Goal: Task Accomplishment & Management: Use online tool/utility

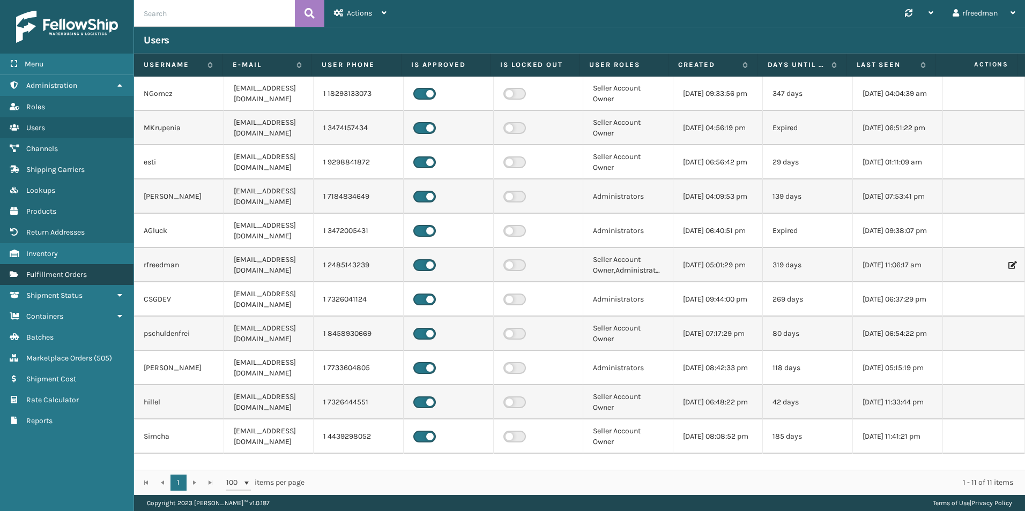
click at [47, 276] on span "Fulfillment Orders" at bounding box center [56, 274] width 61 height 9
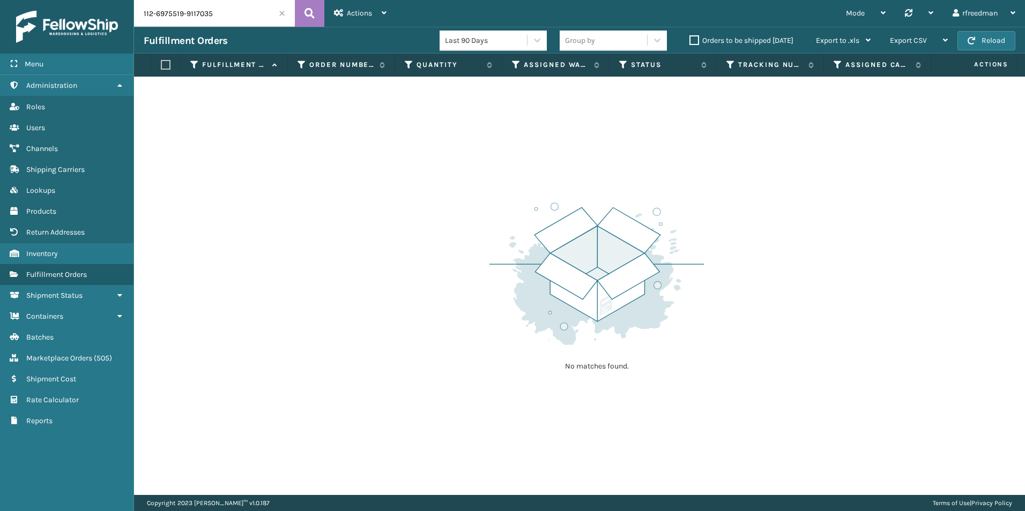
drag, startPoint x: 87, startPoint y: 38, endPoint x: 6, endPoint y: 53, distance: 82.4
click at [6, 0] on div "Menu Administration Roles Users Channels Shipping Carriers Lookups Products Ret…" at bounding box center [512, 0] width 1025 height 0
paste input "021"
type input "1021"
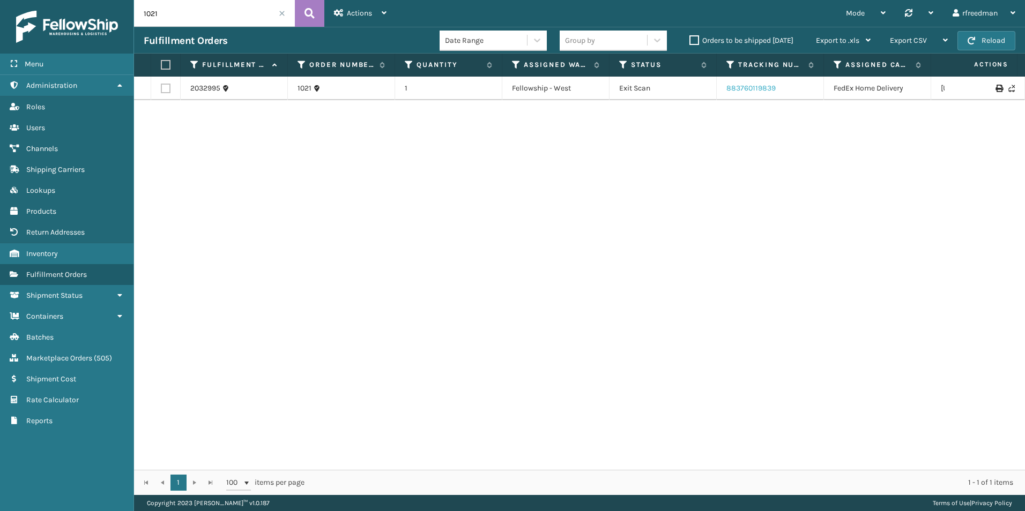
click at [738, 87] on link "883760119839" at bounding box center [750, 88] width 49 height 9
drag, startPoint x: 745, startPoint y: 107, endPoint x: 761, endPoint y: 100, distance: 17.5
click at [745, 107] on div "2032995 1021 1 Fellowship - West Exit Scan 883760119839 FedEx Home Delivery [US…" at bounding box center [579, 274] width 891 height 394
drag, startPoint x: 781, startPoint y: 91, endPoint x: 727, endPoint y: 92, distance: 54.2
click at [727, 92] on td "883760119839" at bounding box center [770, 89] width 107 height 24
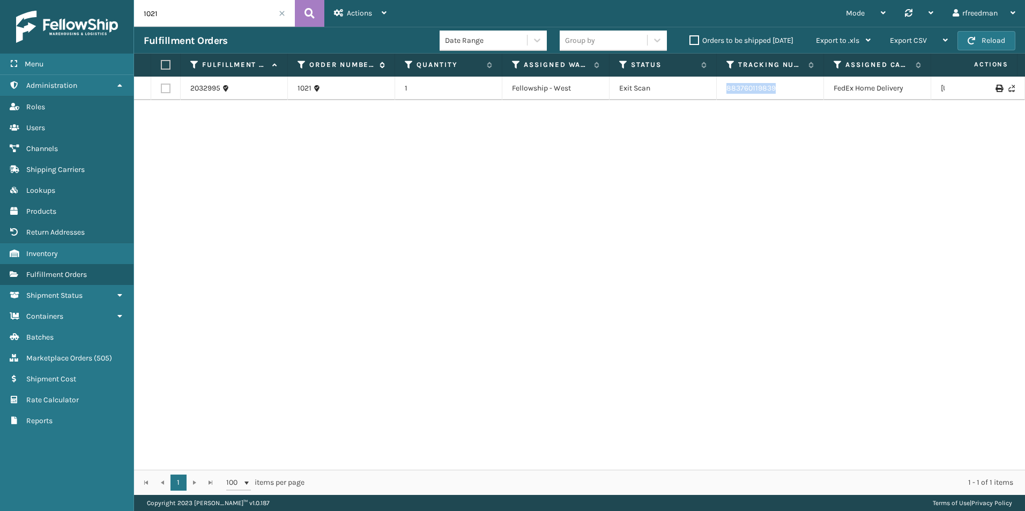
copy link "883760119839"
click at [196, 86] on link "2032995" at bounding box center [205, 88] width 30 height 11
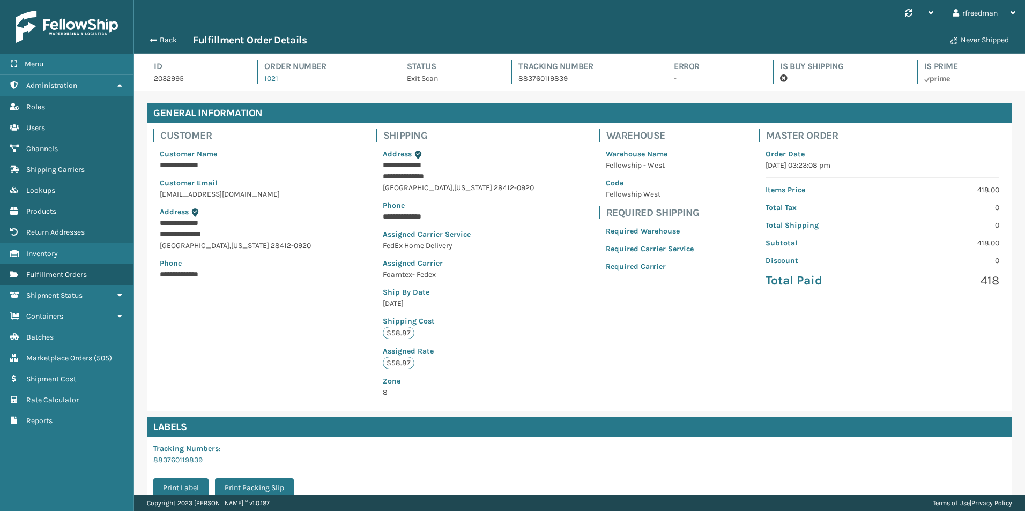
scroll to position [26, 891]
click at [154, 39] on span "button" at bounding box center [152, 40] width 6 height 8
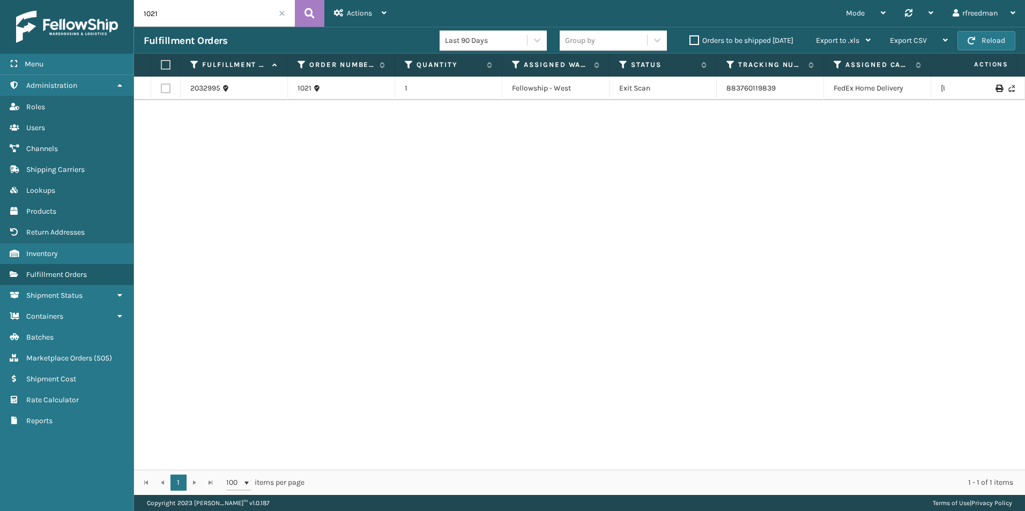
drag, startPoint x: 157, startPoint y: 14, endPoint x: 99, endPoint y: 16, distance: 58.4
click at [99, 0] on div "Menu Administration Roles Users Channels Shipping Carriers Lookups Products Ret…" at bounding box center [512, 0] width 1025 height 0
paste input "2"
type input "1022"
click at [740, 89] on link "883769680942" at bounding box center [752, 88] width 53 height 9
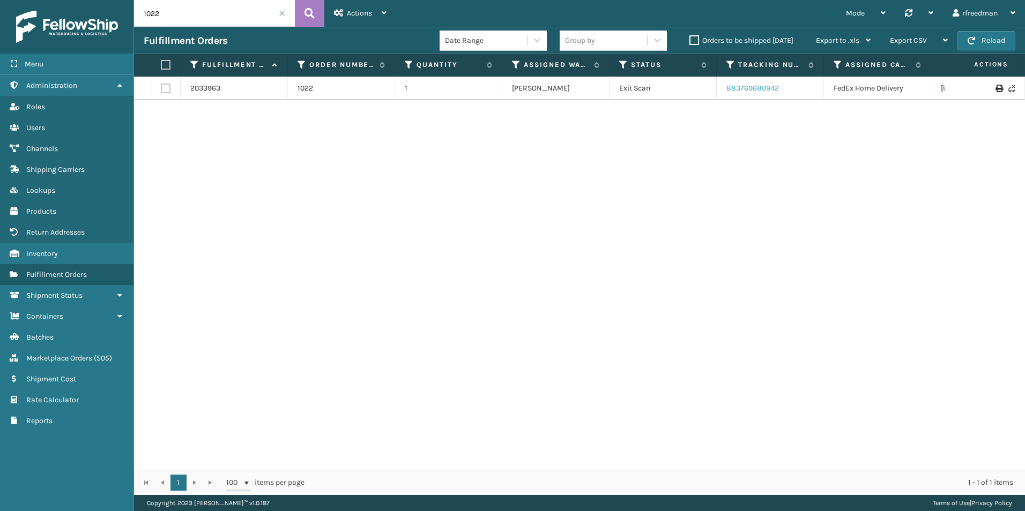
click at [746, 90] on link "883769680942" at bounding box center [752, 88] width 53 height 9
drag, startPoint x: 781, startPoint y: 87, endPoint x: 723, endPoint y: 97, distance: 58.7
click at [723, 97] on td "883769680942" at bounding box center [770, 89] width 107 height 24
copy link "883769680942"
drag, startPoint x: 176, startPoint y: 19, endPoint x: 106, endPoint y: 21, distance: 69.7
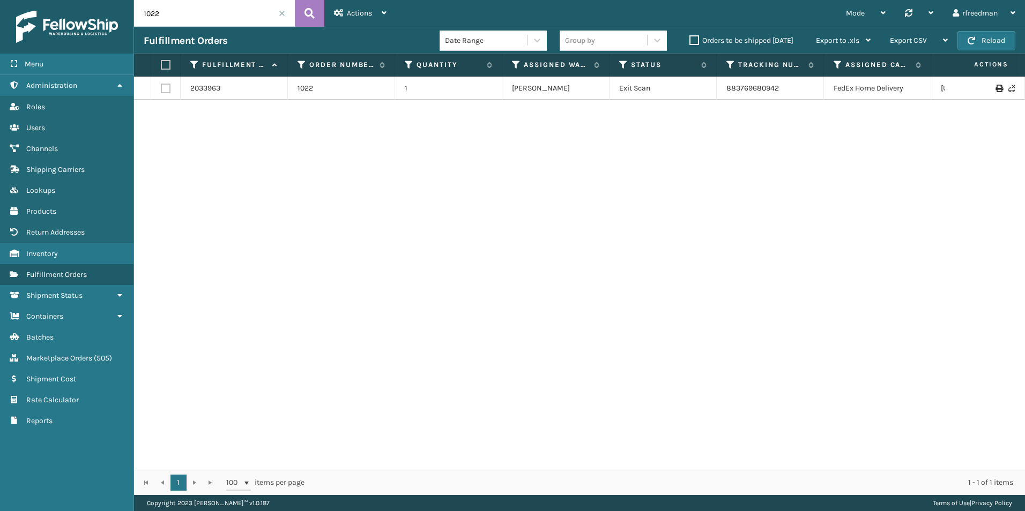
click at [107, 0] on div "Menu Return Addresses Administration Return Addresses Roles Return Addresses Us…" at bounding box center [512, 0] width 1025 height 0
click at [70, 352] on link "Return Addresses Marketplace Orders ( 505 )" at bounding box center [66, 358] width 133 height 21
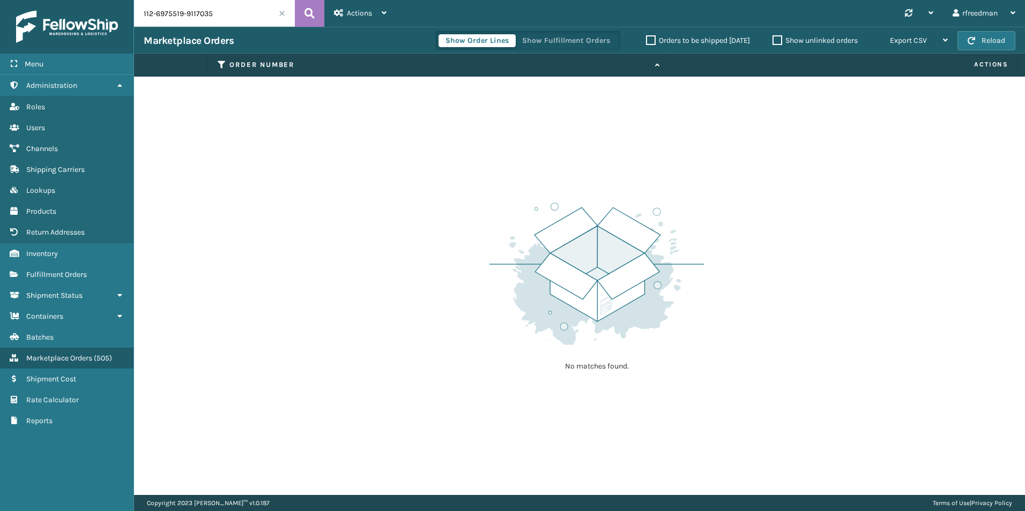
drag, startPoint x: 222, startPoint y: 15, endPoint x: 54, endPoint y: 19, distance: 168.4
click at [56, 0] on div "Menu Administration Roles Users Channels Shipping Carriers Lookups Products Ret…" at bounding box center [512, 0] width 1025 height 0
paste input "3-1372454-9833064"
type input "113-1372454-9833064"
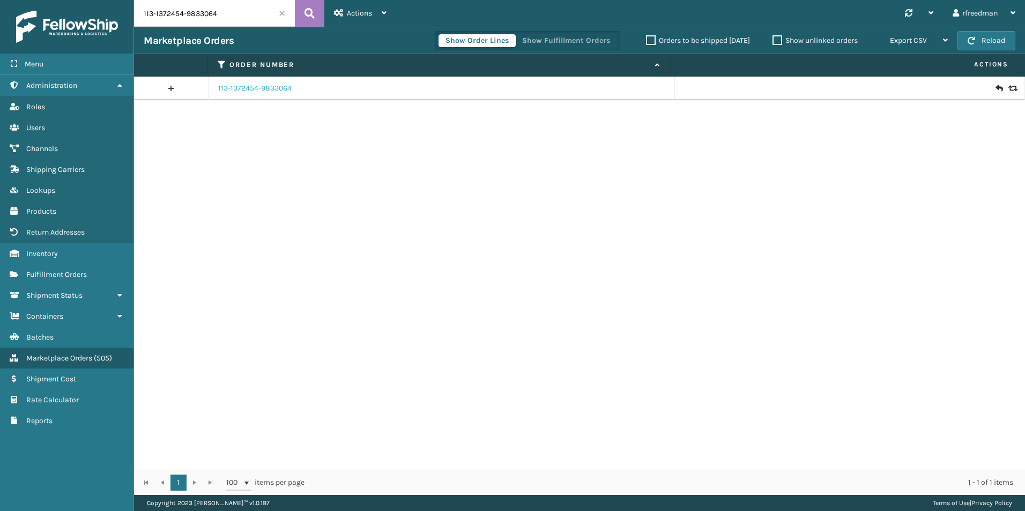
click at [243, 89] on link "113-1372454-9833064" at bounding box center [254, 88] width 73 height 11
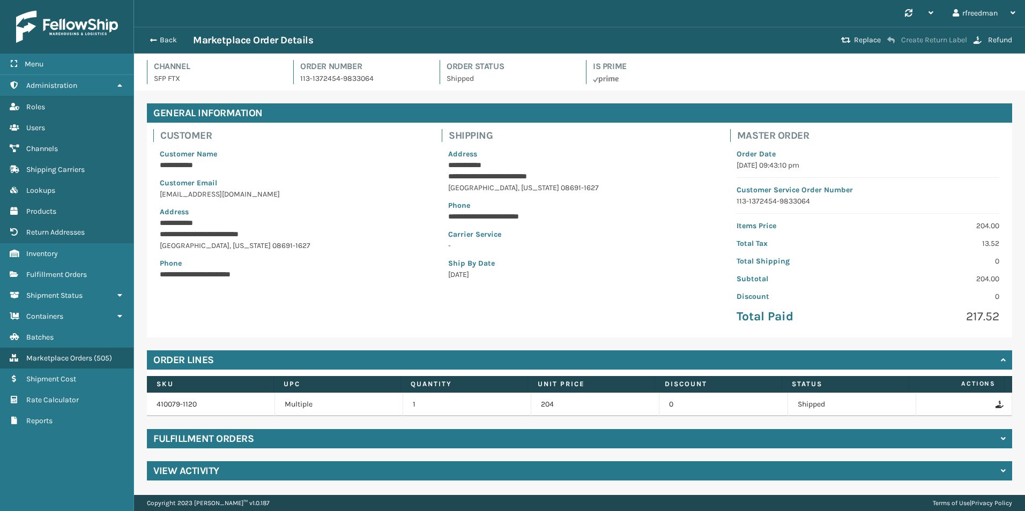
click at [902, 42] on button "Create Return Label" at bounding box center [927, 40] width 86 height 10
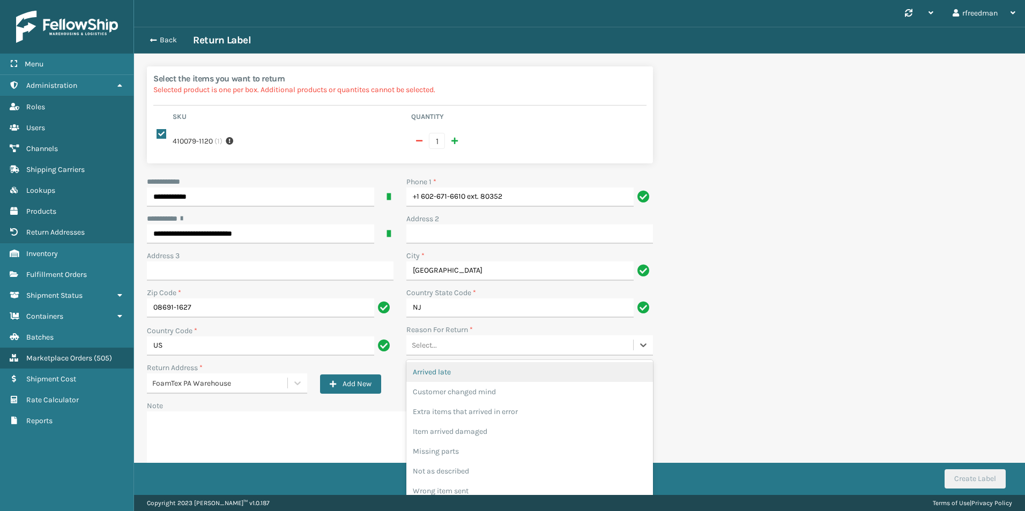
click at [438, 343] on div "Select..." at bounding box center [519, 346] width 227 height 18
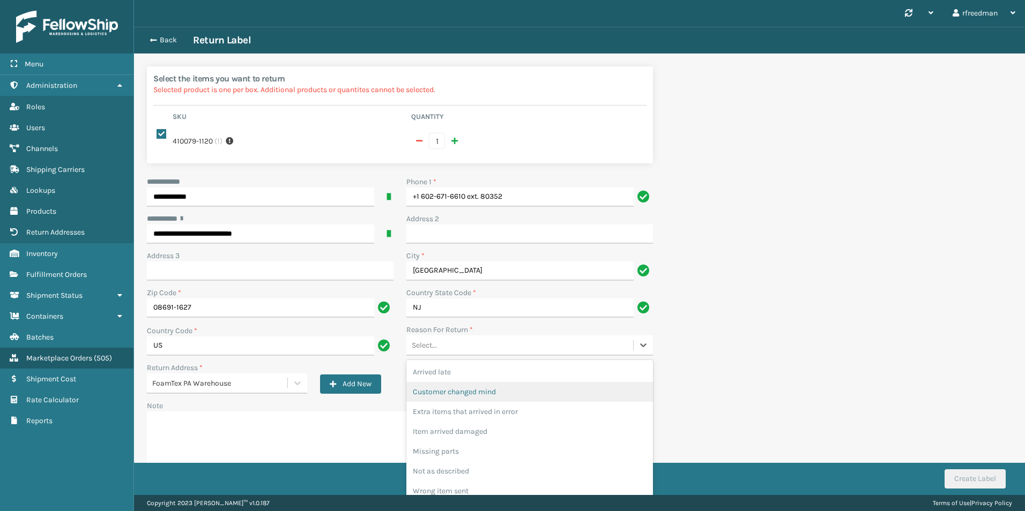
click at [454, 392] on div "Customer changed mind" at bounding box center [529, 392] width 247 height 20
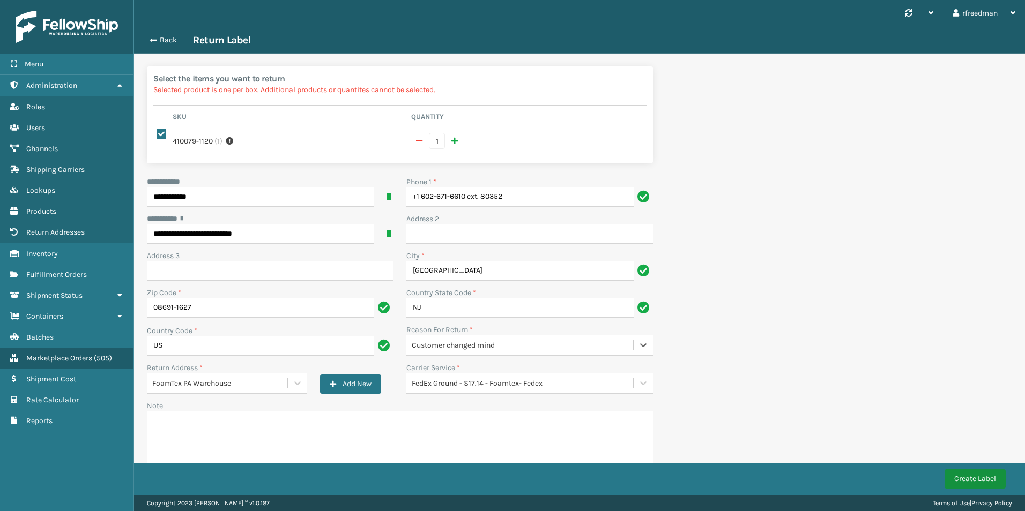
click at [968, 484] on button "Create Label" at bounding box center [975, 479] width 61 height 19
